Goal: Information Seeking & Learning: Learn about a topic

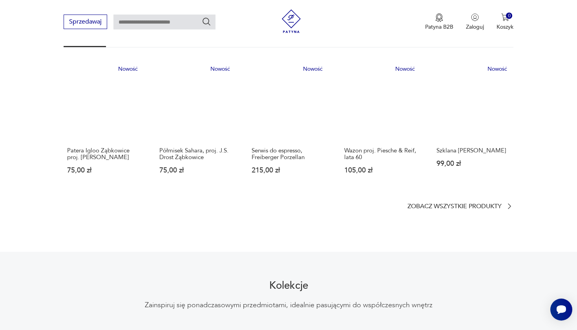
scroll to position [466, 0]
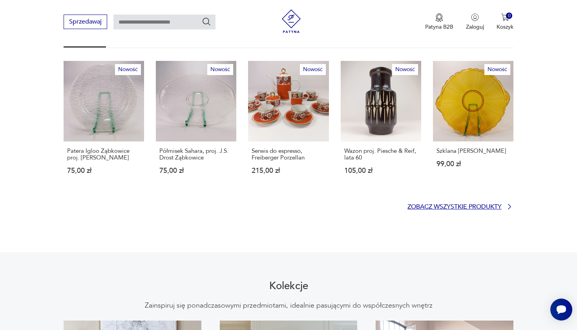
click at [454, 204] on p "Zobacz wszystkie produkty" at bounding box center [454, 206] width 94 height 5
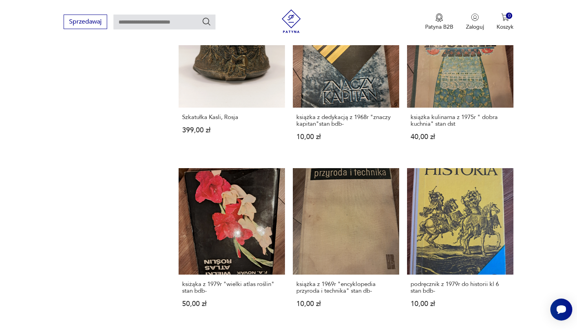
scroll to position [800, 0]
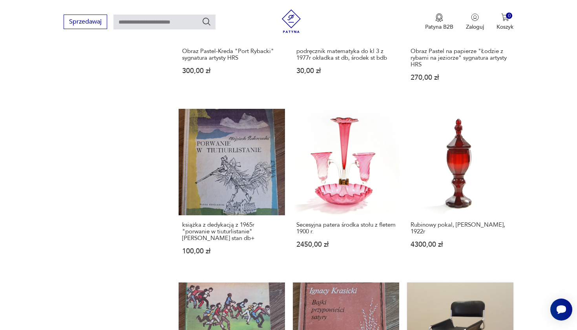
scroll to position [652, 0]
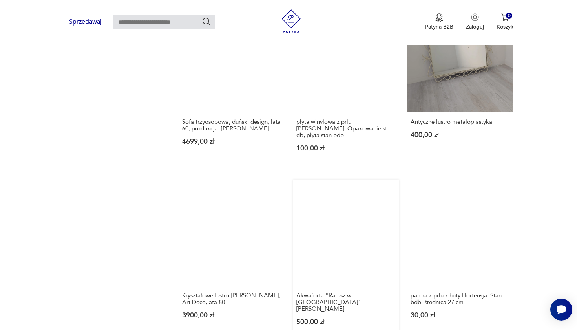
scroll to position [622, 0]
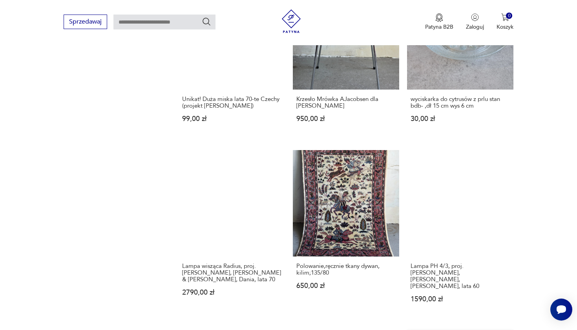
scroll to position [603, 0]
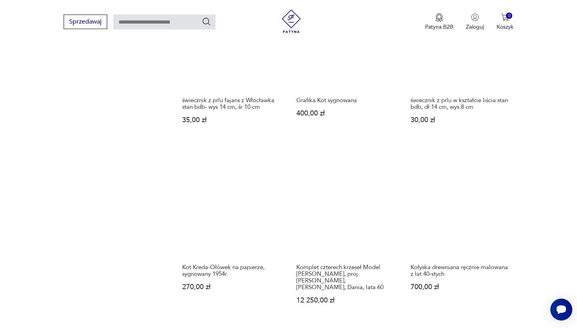
scroll to position [603, 0]
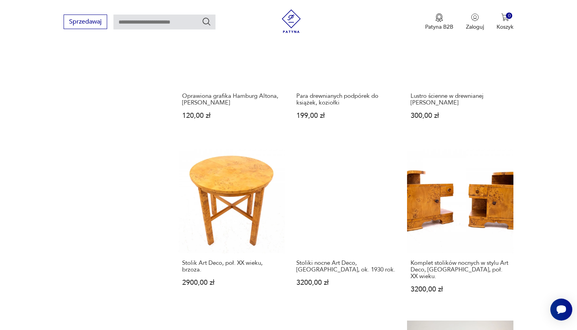
scroll to position [636, 0]
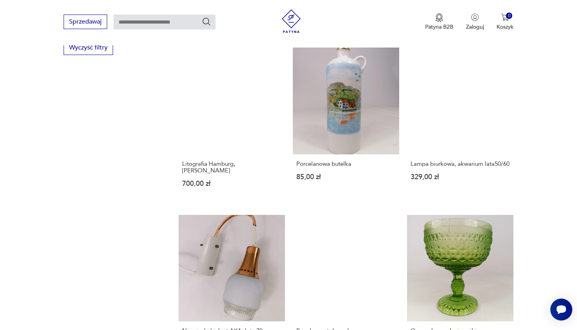
scroll to position [651, 0]
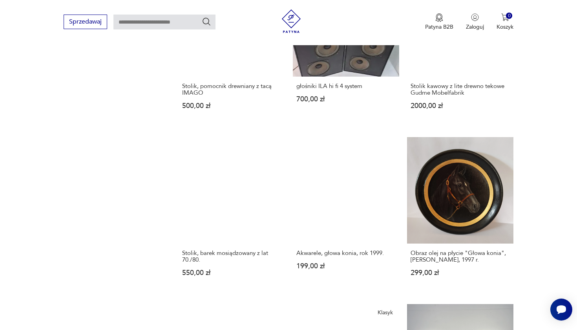
scroll to position [612, 0]
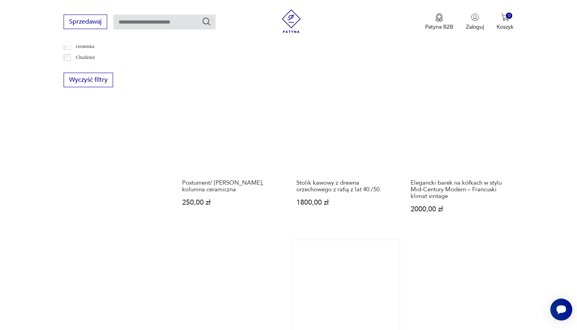
scroll to position [588, 0]
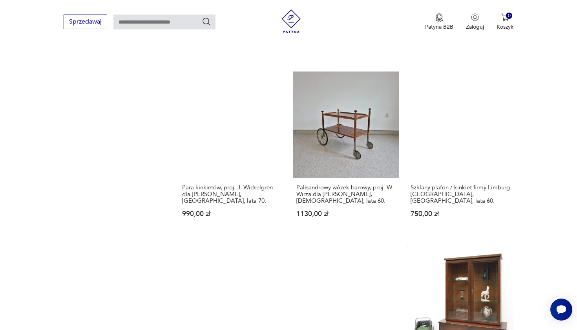
scroll to position [746, 0]
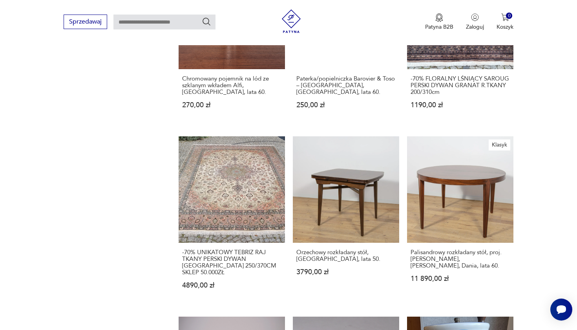
scroll to position [617, 0]
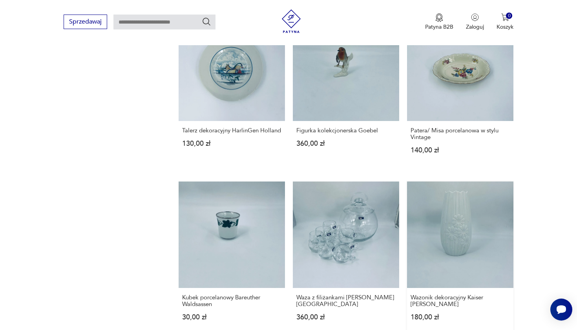
scroll to position [625, 0]
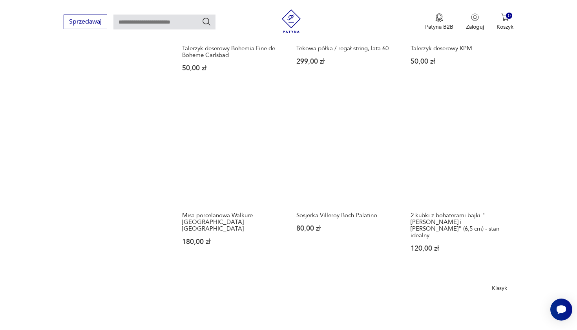
scroll to position [676, 0]
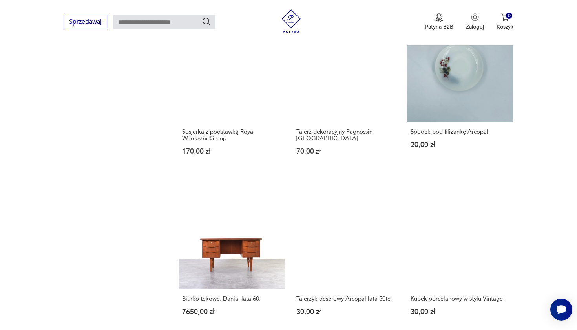
scroll to position [688, 0]
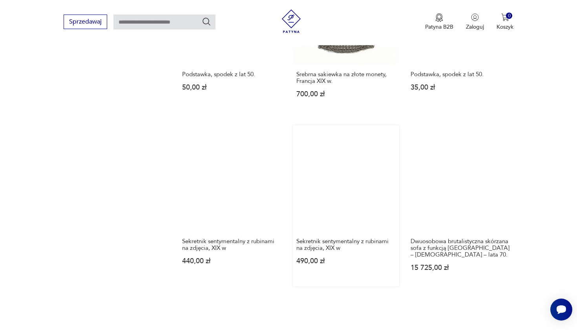
scroll to position [661, 0]
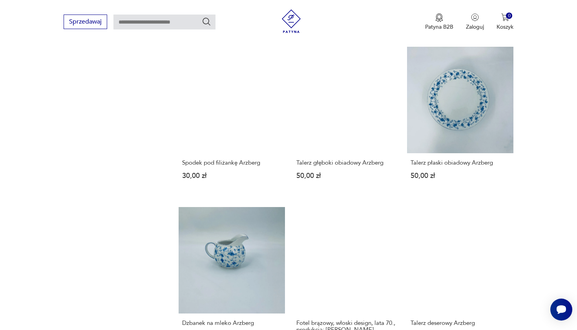
scroll to position [722, 0]
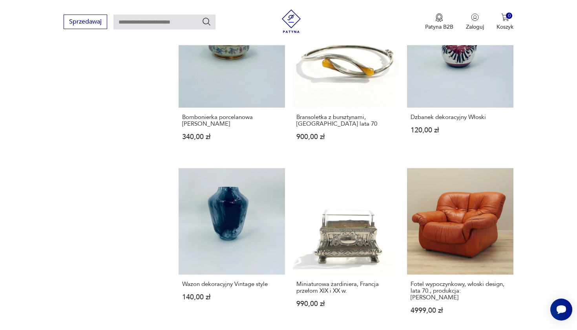
scroll to position [725, 0]
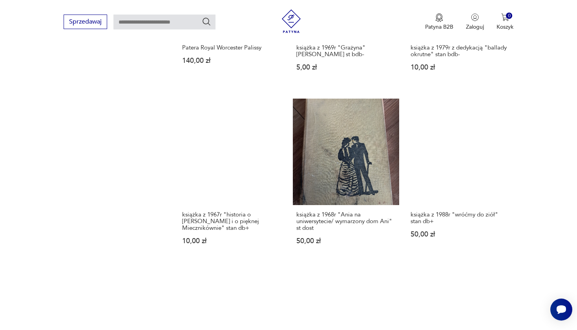
scroll to position [666, 0]
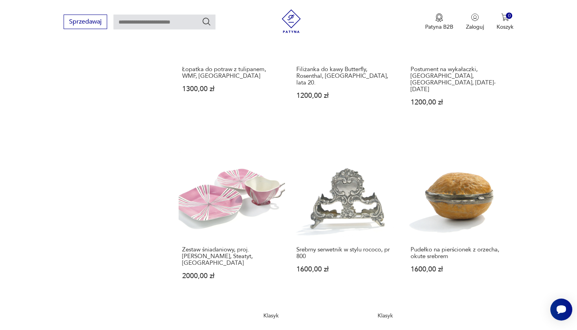
scroll to position [614, 0]
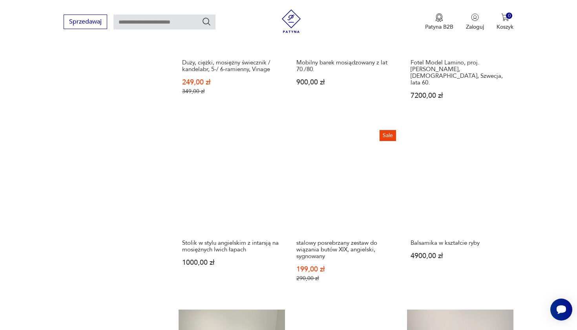
scroll to position [682, 0]
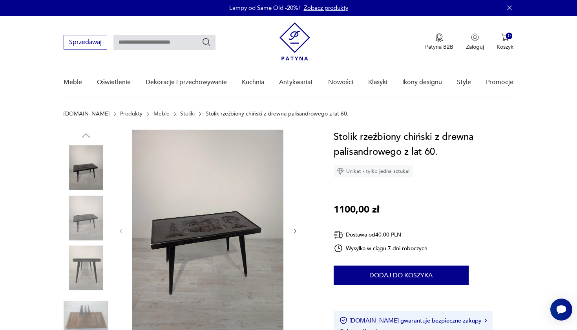
click at [296, 226] on div at bounding box center [208, 230] width 180 height 203
click at [296, 231] on icon "button" at bounding box center [294, 231] width 7 height 7
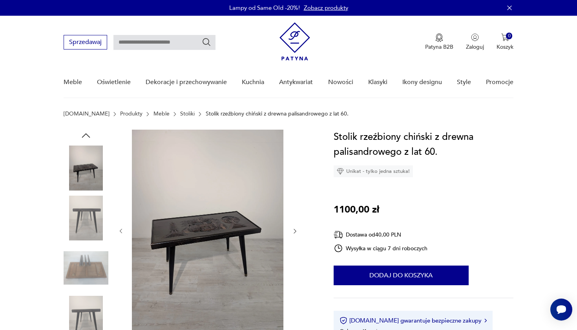
click at [293, 230] on icon "button" at bounding box center [294, 231] width 7 height 7
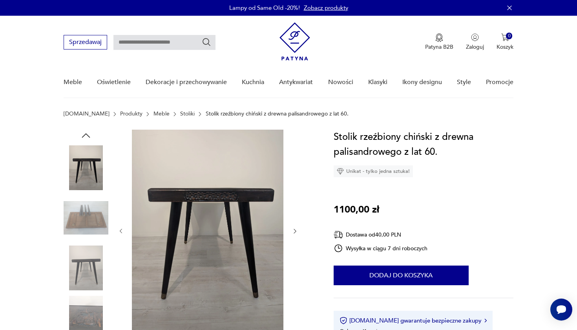
click at [293, 230] on icon "button" at bounding box center [294, 231] width 7 height 7
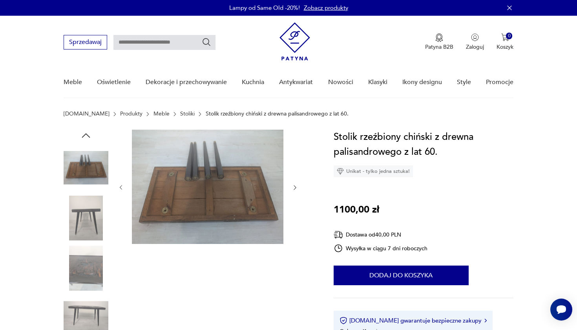
click at [293, 230] on div at bounding box center [208, 187] width 180 height 116
click at [294, 188] on icon "button" at bounding box center [294, 187] width 7 height 7
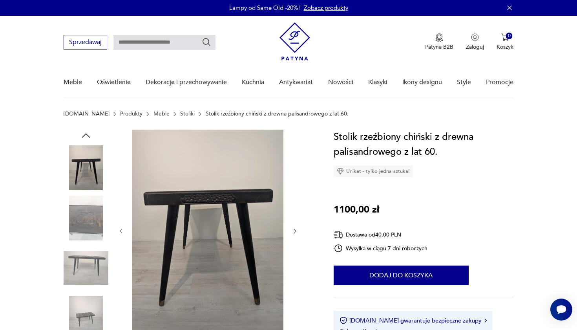
click at [294, 188] on div at bounding box center [208, 230] width 180 height 203
click at [295, 227] on button "button" at bounding box center [294, 231] width 7 height 8
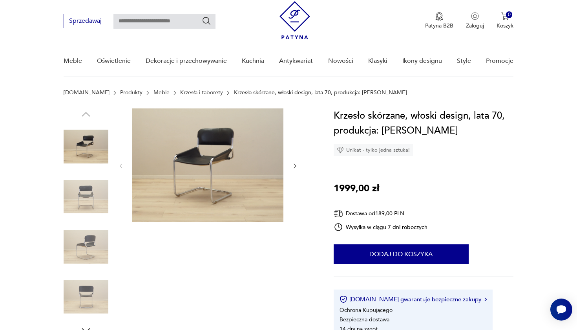
scroll to position [44, 0]
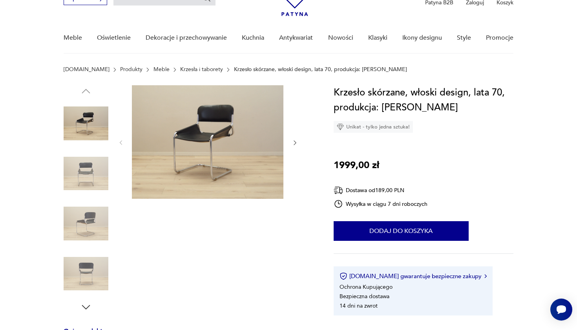
click at [102, 164] on img at bounding box center [86, 173] width 45 height 45
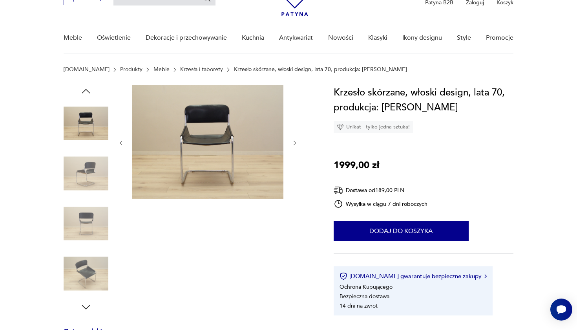
click at [87, 177] on img at bounding box center [86, 173] width 45 height 45
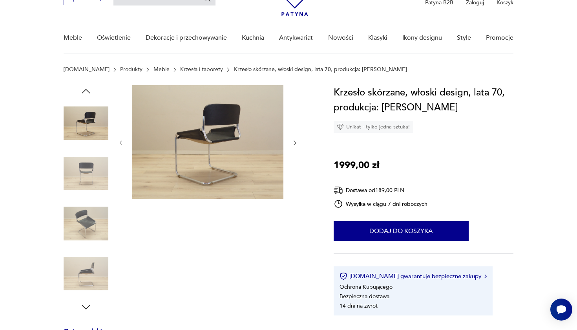
click at [87, 177] on img at bounding box center [86, 173] width 45 height 45
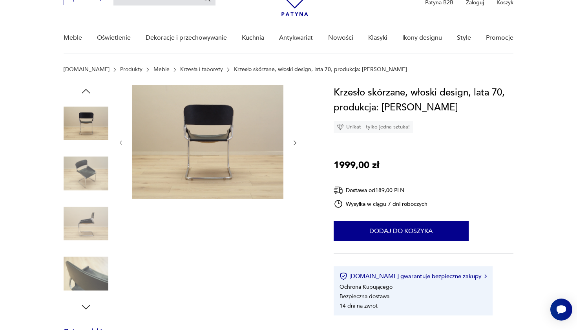
click at [87, 177] on img at bounding box center [86, 173] width 45 height 45
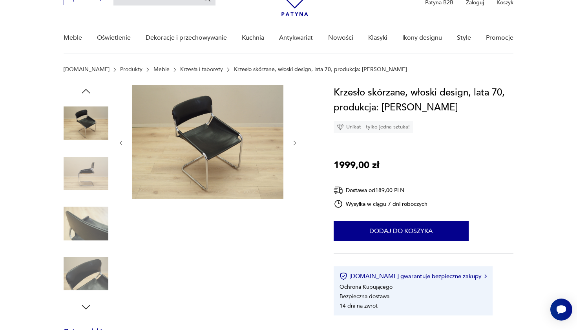
click at [87, 177] on img at bounding box center [86, 173] width 45 height 45
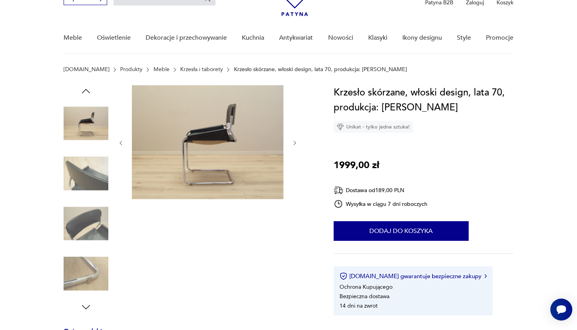
click at [87, 177] on img at bounding box center [86, 173] width 45 height 45
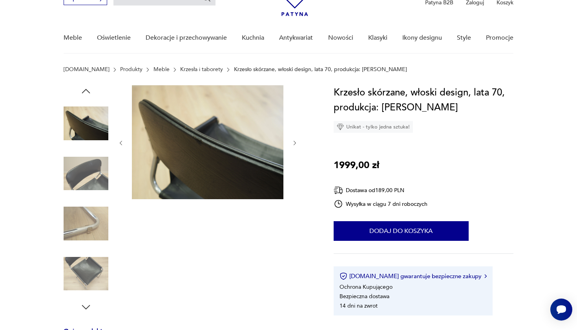
click at [87, 177] on img at bounding box center [86, 173] width 45 height 45
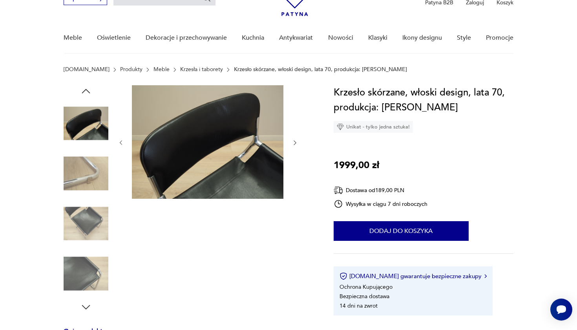
click at [87, 177] on img at bounding box center [86, 173] width 45 height 45
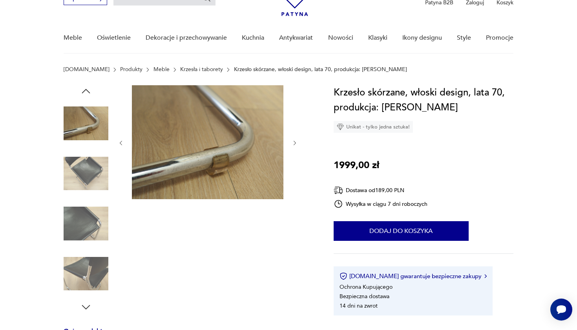
click at [87, 177] on img at bounding box center [86, 173] width 45 height 45
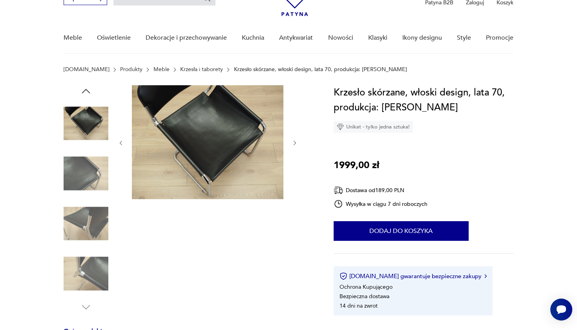
click at [87, 177] on img at bounding box center [86, 173] width 45 height 45
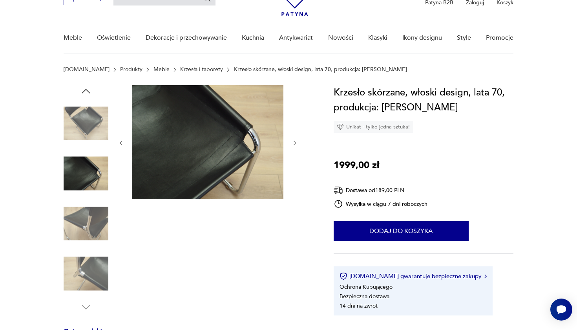
click at [87, 177] on img at bounding box center [86, 173] width 45 height 45
click at [100, 226] on img at bounding box center [86, 223] width 45 height 45
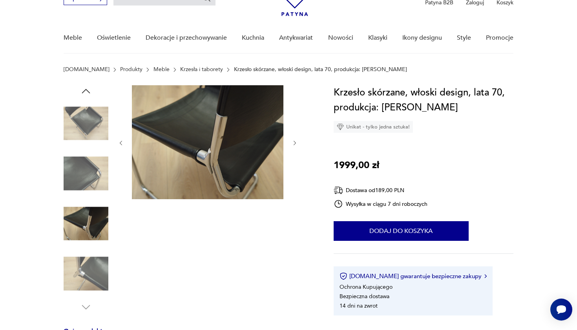
click at [98, 264] on img at bounding box center [86, 273] width 45 height 45
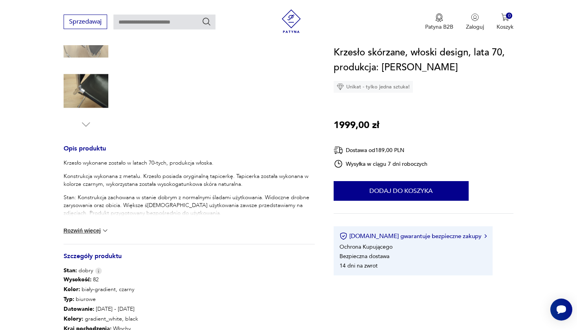
scroll to position [233, 0]
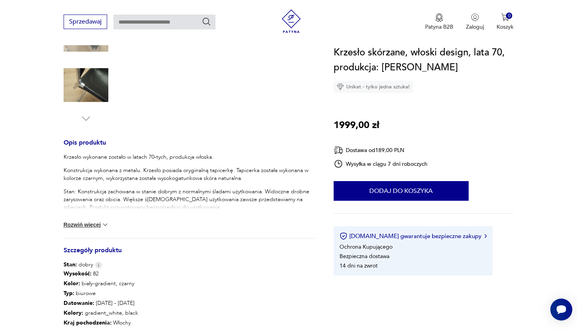
click at [93, 228] on button "Rozwiń więcej" at bounding box center [87, 224] width 46 height 8
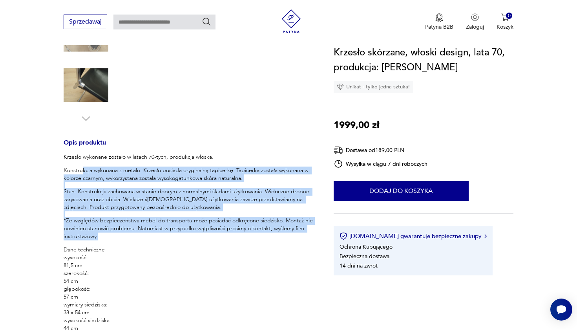
drag, startPoint x: 83, startPoint y: 167, endPoint x: 175, endPoint y: 237, distance: 115.6
click at [175, 237] on div "Krzesło wykonane zostało w latach 70-tych, produkcja włoska. Konstrukcja wykona…" at bounding box center [189, 242] width 251 height 179
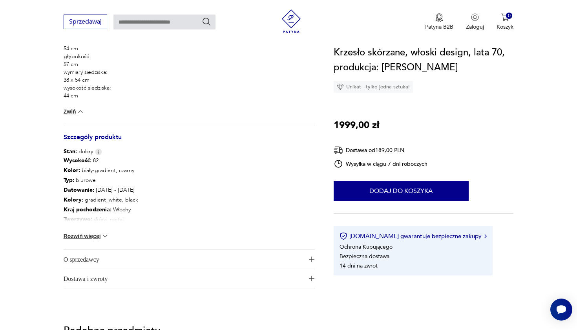
scroll to position [475, 0]
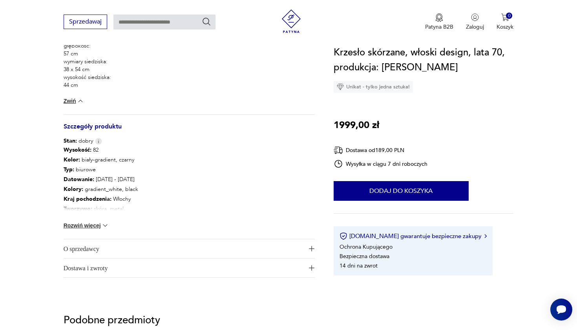
click at [102, 226] on img at bounding box center [105, 225] width 8 height 8
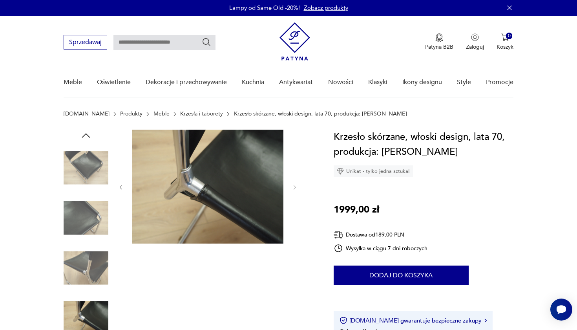
scroll to position [0, 0]
click at [172, 168] on img at bounding box center [207, 186] width 151 height 114
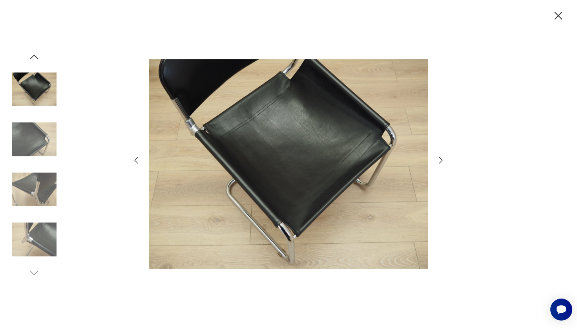
click at [51, 99] on img at bounding box center [34, 89] width 45 height 45
click at [39, 130] on img at bounding box center [34, 139] width 45 height 45
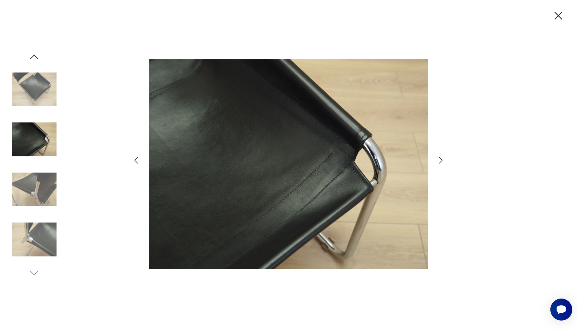
click at [38, 177] on img at bounding box center [34, 189] width 45 height 45
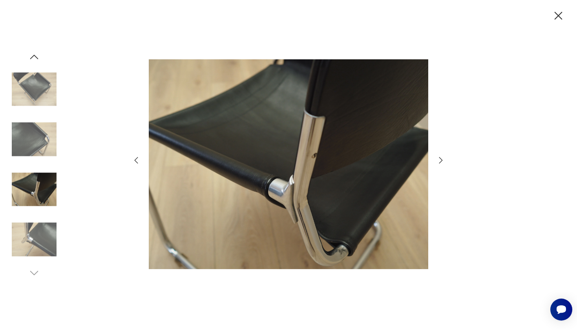
click at [45, 204] on img at bounding box center [34, 189] width 45 height 45
click at [47, 237] on img at bounding box center [34, 239] width 45 height 45
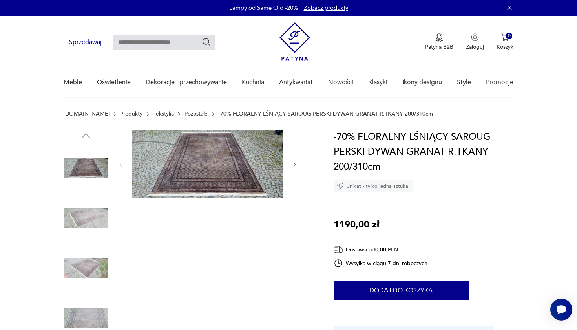
click at [85, 213] on img at bounding box center [86, 217] width 45 height 45
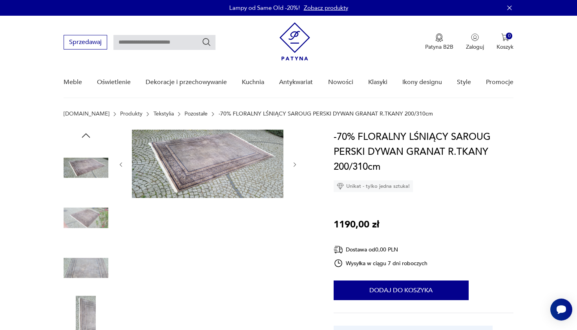
click at [83, 262] on img at bounding box center [86, 267] width 45 height 45
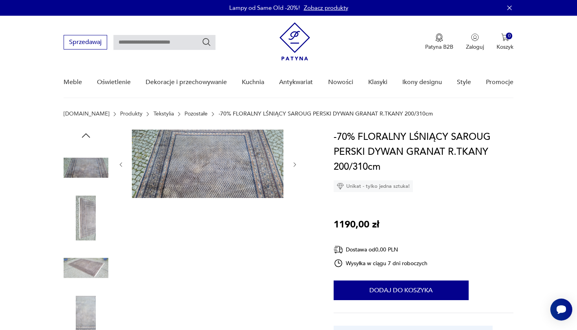
click at [81, 223] on img at bounding box center [86, 217] width 45 height 45
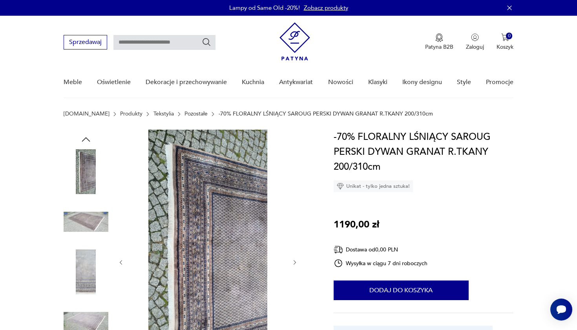
click at [80, 232] on img at bounding box center [86, 221] width 45 height 45
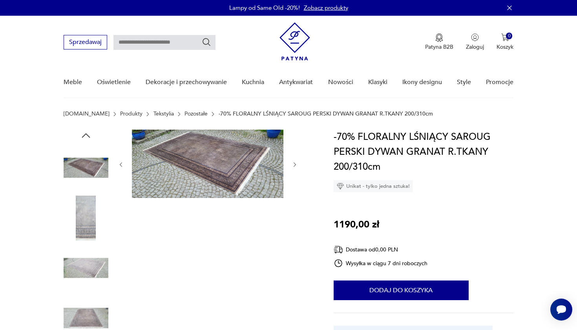
click at [80, 232] on img at bounding box center [86, 217] width 45 height 45
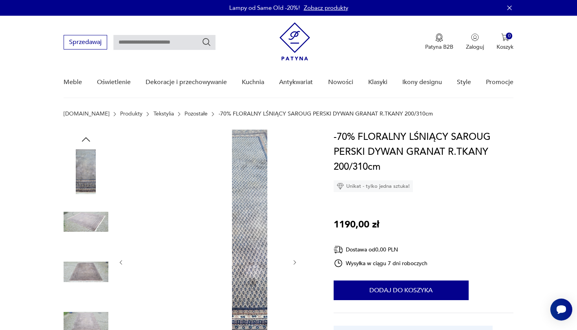
click at [81, 223] on img at bounding box center [86, 221] width 45 height 45
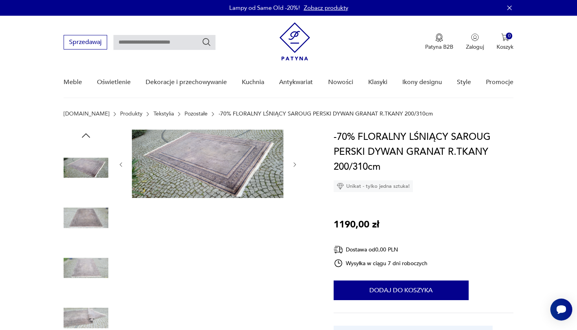
click at [90, 237] on img at bounding box center [86, 217] width 45 height 45
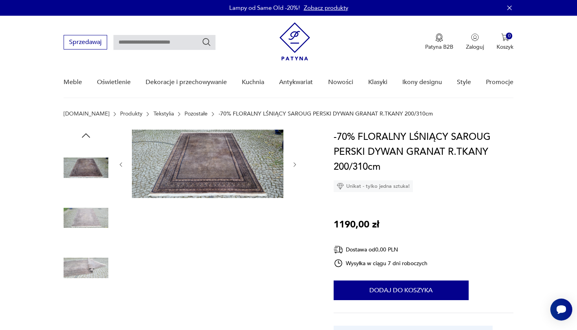
click at [98, 263] on img at bounding box center [86, 267] width 45 height 45
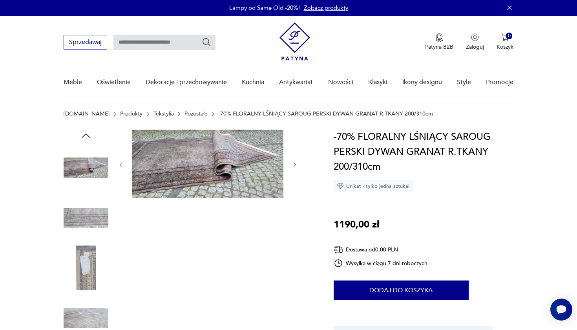
click at [99, 282] on img at bounding box center [86, 267] width 45 height 45
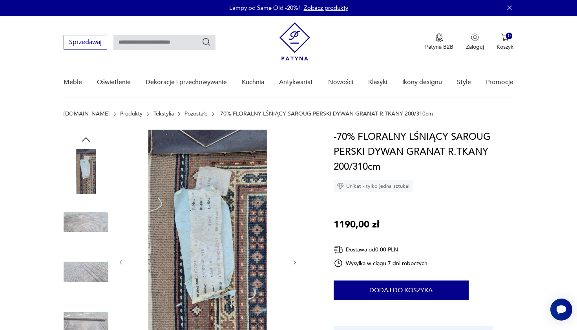
click at [96, 261] on img at bounding box center [86, 271] width 45 height 45
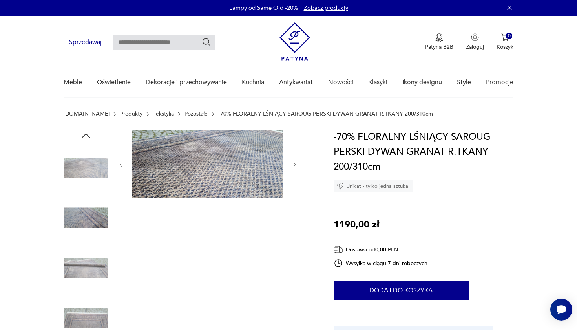
click at [97, 265] on img at bounding box center [86, 267] width 45 height 45
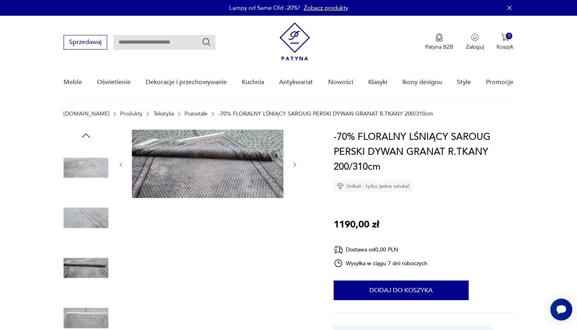
click at [91, 312] on img at bounding box center [86, 317] width 45 height 45
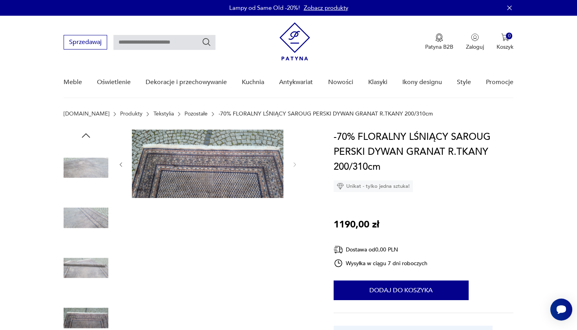
click at [234, 177] on img at bounding box center [207, 163] width 151 height 68
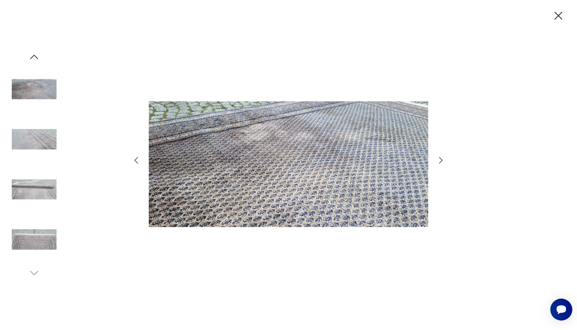
click at [232, 166] on img at bounding box center [288, 164] width 279 height 264
click at [55, 90] on img at bounding box center [34, 89] width 45 height 45
click at [36, 59] on icon "button" at bounding box center [34, 57] width 12 height 12
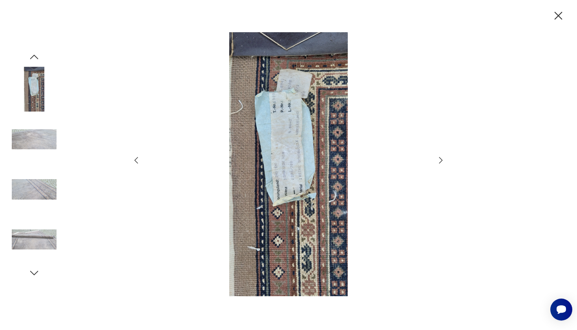
click at [36, 59] on icon "button" at bounding box center [34, 57] width 12 height 12
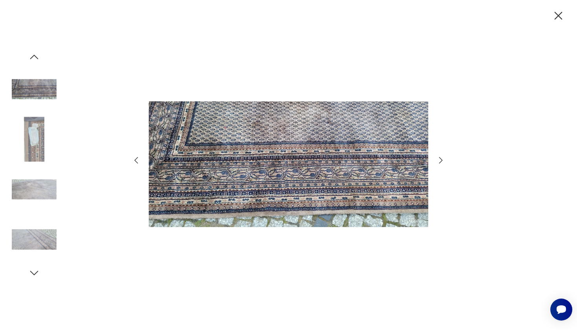
click at [36, 59] on icon "button" at bounding box center [34, 57] width 12 height 12
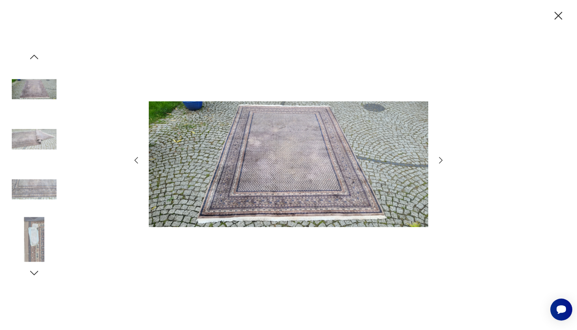
click at [36, 59] on icon "button" at bounding box center [34, 57] width 12 height 12
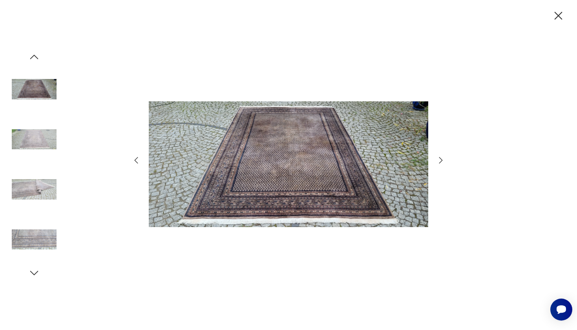
click at [36, 59] on icon "button" at bounding box center [34, 57] width 12 height 12
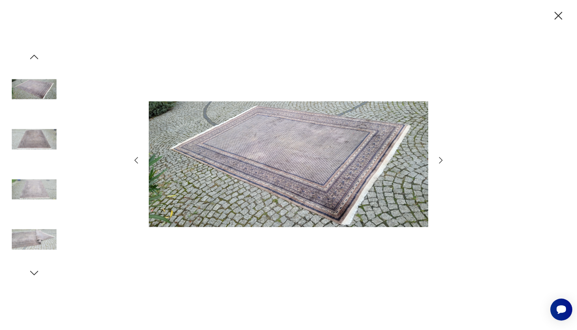
click at [37, 96] on img at bounding box center [34, 89] width 45 height 45
click at [39, 130] on img at bounding box center [34, 139] width 45 height 45
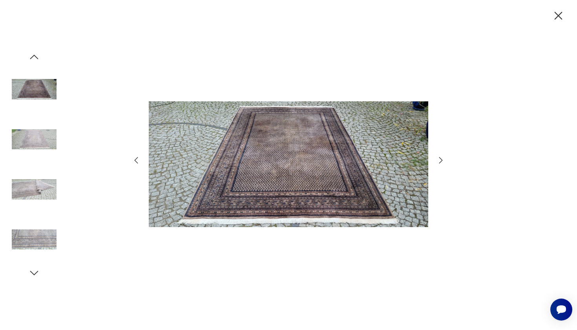
click at [41, 145] on img at bounding box center [34, 139] width 45 height 45
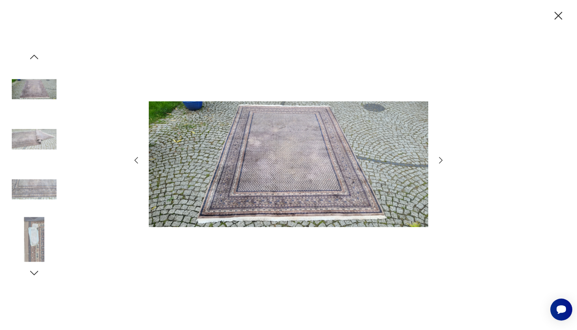
click at [42, 187] on img at bounding box center [34, 189] width 45 height 45
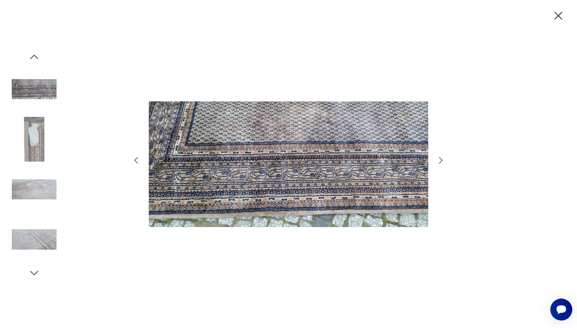
click at [288, 178] on img at bounding box center [288, 164] width 279 height 264
click at [41, 188] on img at bounding box center [34, 189] width 45 height 45
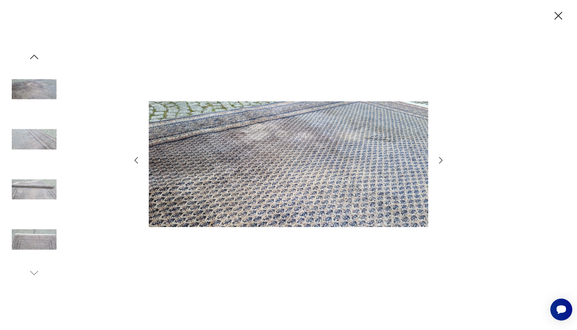
click at [47, 242] on img at bounding box center [34, 239] width 45 height 45
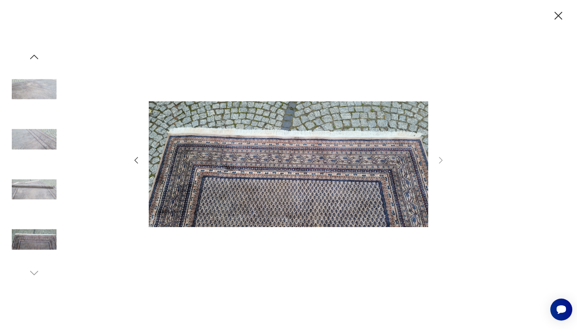
click at [35, 132] on img at bounding box center [34, 139] width 45 height 45
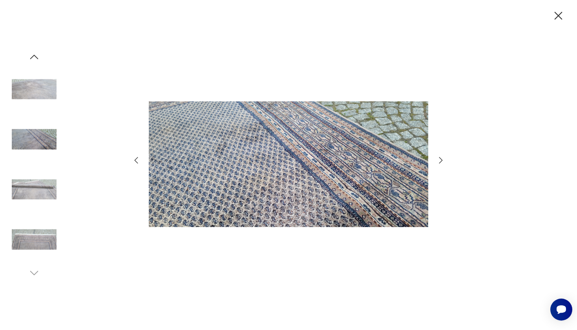
click at [39, 188] on img at bounding box center [34, 189] width 45 height 45
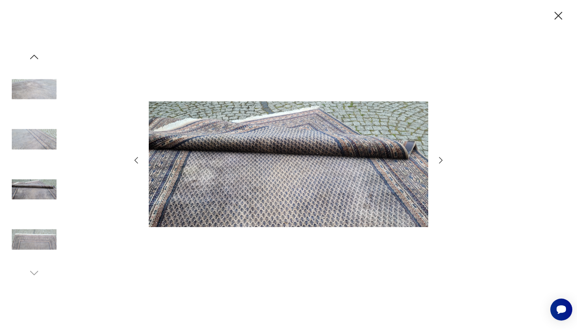
click at [45, 232] on img at bounding box center [34, 239] width 45 height 45
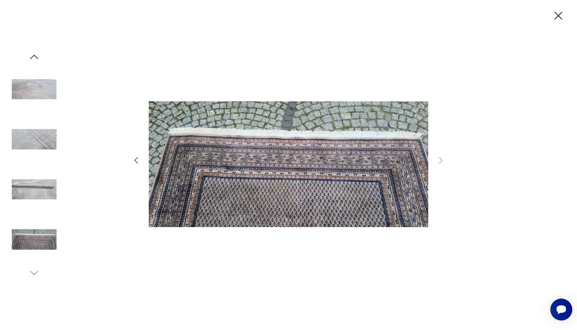
click at [276, 188] on img at bounding box center [288, 164] width 279 height 264
click at [253, 168] on img at bounding box center [288, 164] width 279 height 264
click at [44, 90] on img at bounding box center [34, 89] width 45 height 45
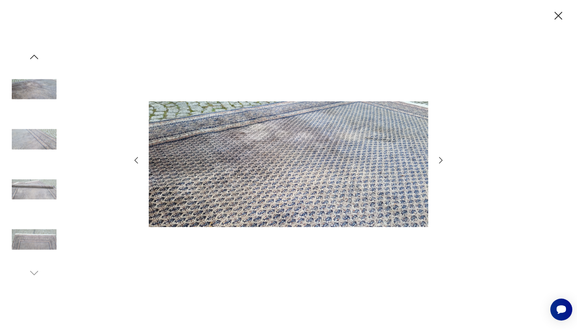
click at [238, 117] on img at bounding box center [288, 164] width 279 height 264
click at [437, 160] on icon "button" at bounding box center [440, 159] width 9 height 9
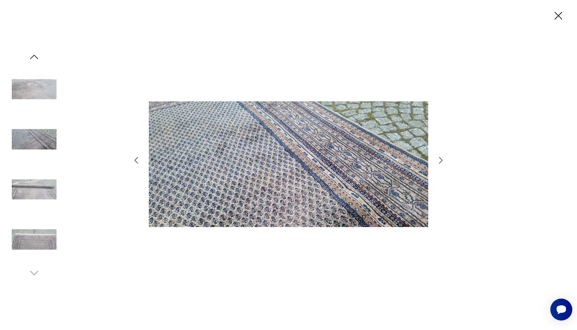
click at [440, 158] on icon "button" at bounding box center [440, 159] width 9 height 9
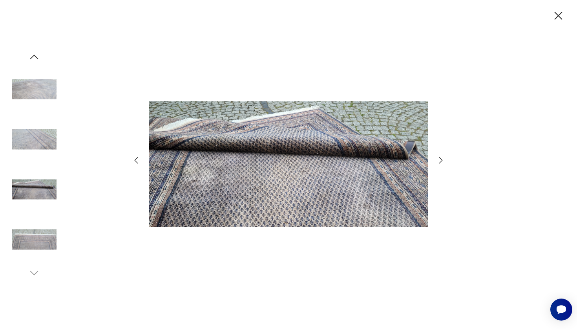
click at [440, 158] on icon "button" at bounding box center [440, 159] width 9 height 9
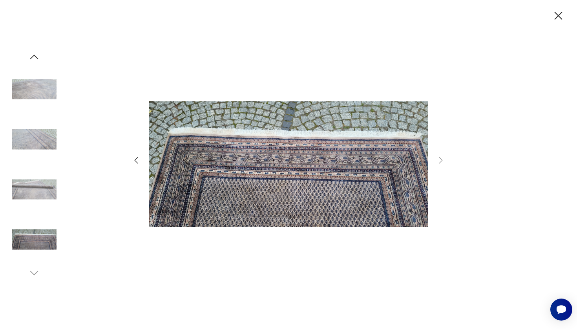
click at [229, 166] on img at bounding box center [288, 164] width 279 height 264
click at [136, 159] on icon "button" at bounding box center [137, 160] width 4 height 7
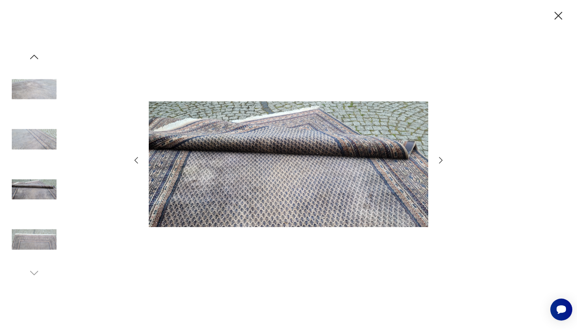
click at [136, 159] on icon "button" at bounding box center [137, 160] width 4 height 7
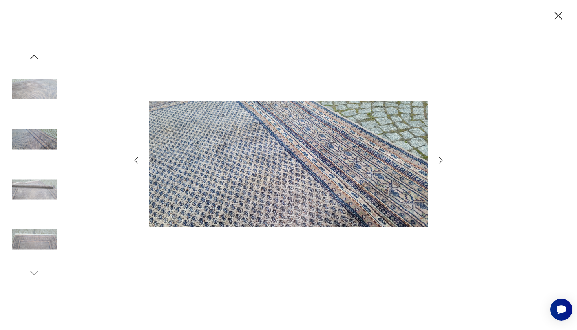
click at [136, 159] on icon "button" at bounding box center [137, 160] width 4 height 7
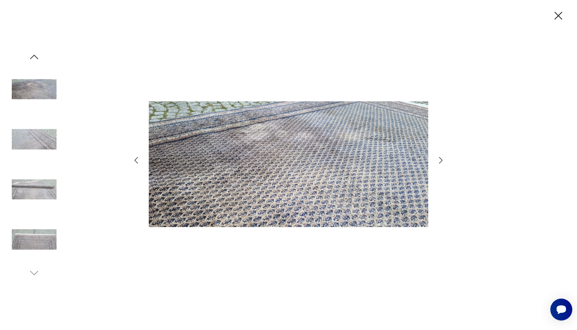
click at [136, 159] on icon "button" at bounding box center [137, 160] width 4 height 7
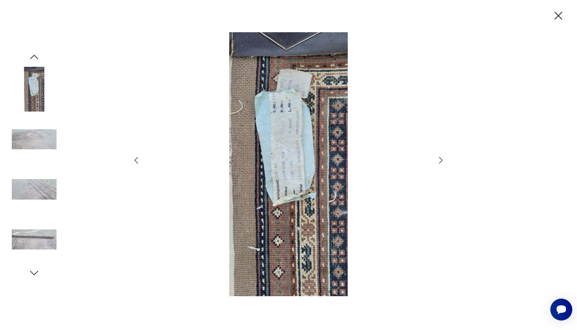
click at [136, 159] on icon "button" at bounding box center [137, 160] width 4 height 7
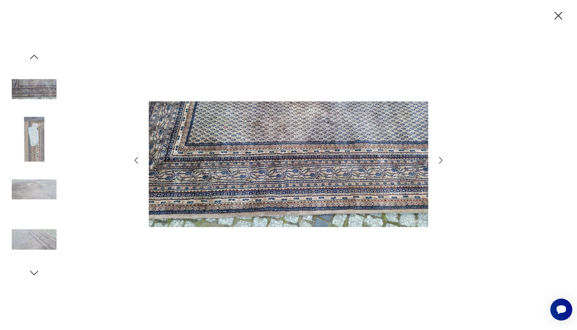
click at [136, 159] on icon "button" at bounding box center [137, 160] width 4 height 7
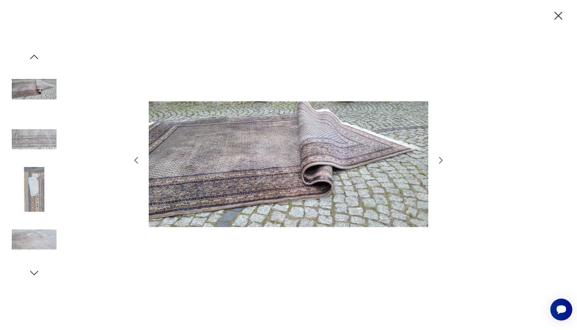
click at [136, 159] on icon "button" at bounding box center [137, 160] width 4 height 7
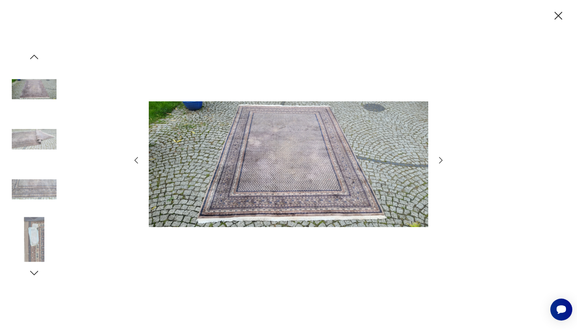
click at [136, 159] on icon "button" at bounding box center [137, 160] width 4 height 7
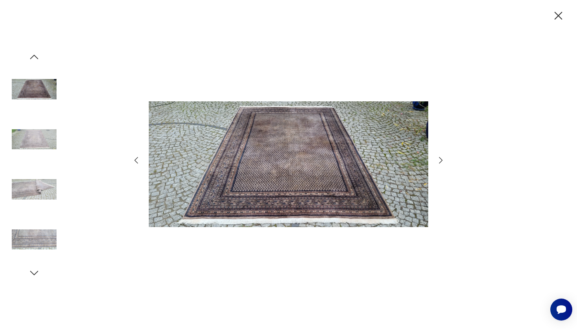
click at [136, 159] on icon "button" at bounding box center [137, 160] width 4 height 7
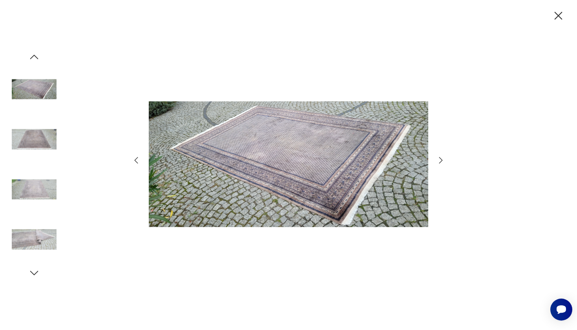
click at [136, 159] on icon "button" at bounding box center [137, 160] width 4 height 7
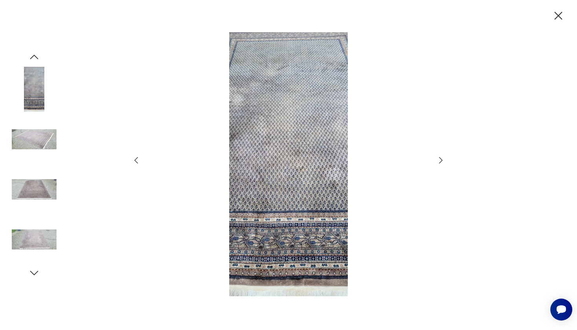
click at [44, 138] on img at bounding box center [34, 139] width 45 height 45
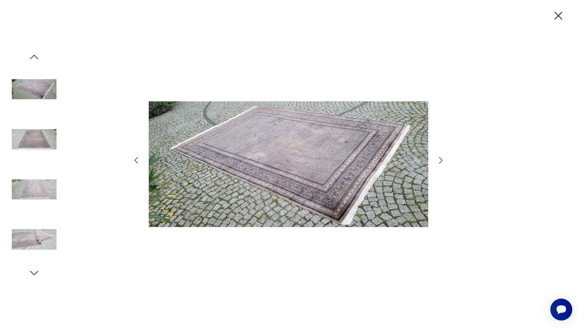
click at [247, 171] on img at bounding box center [288, 164] width 279 height 264
click at [237, 149] on img at bounding box center [288, 164] width 279 height 264
click at [562, 15] on icon "button" at bounding box center [558, 16] width 14 height 14
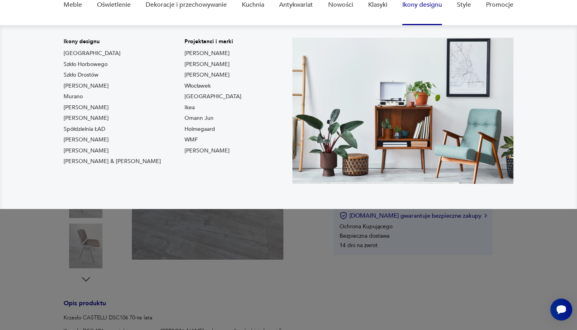
scroll to position [88, 0]
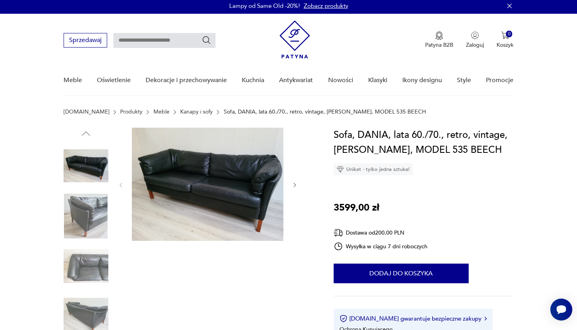
scroll to position [3, 0]
